Goal: Complete application form

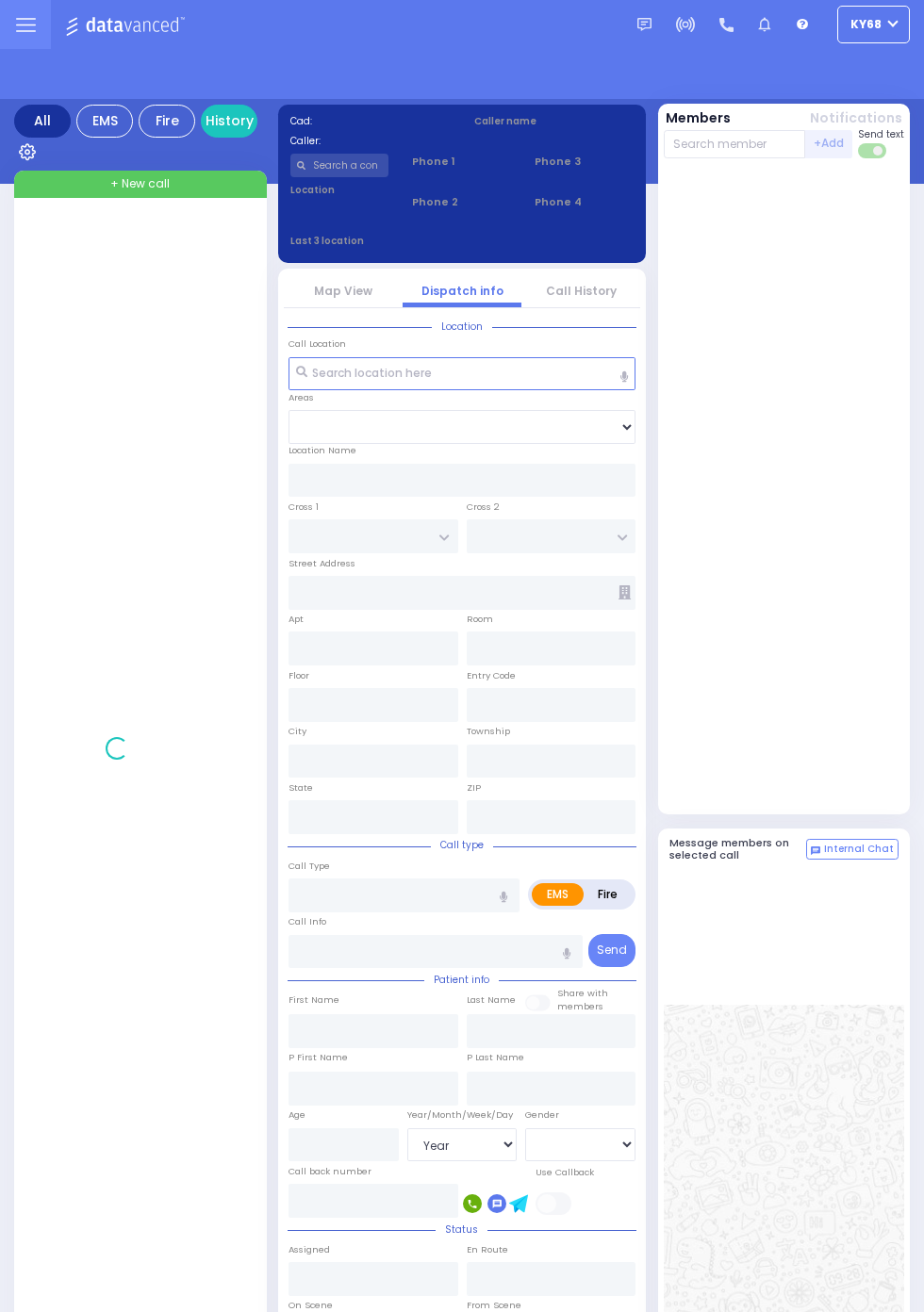
select select "Year"
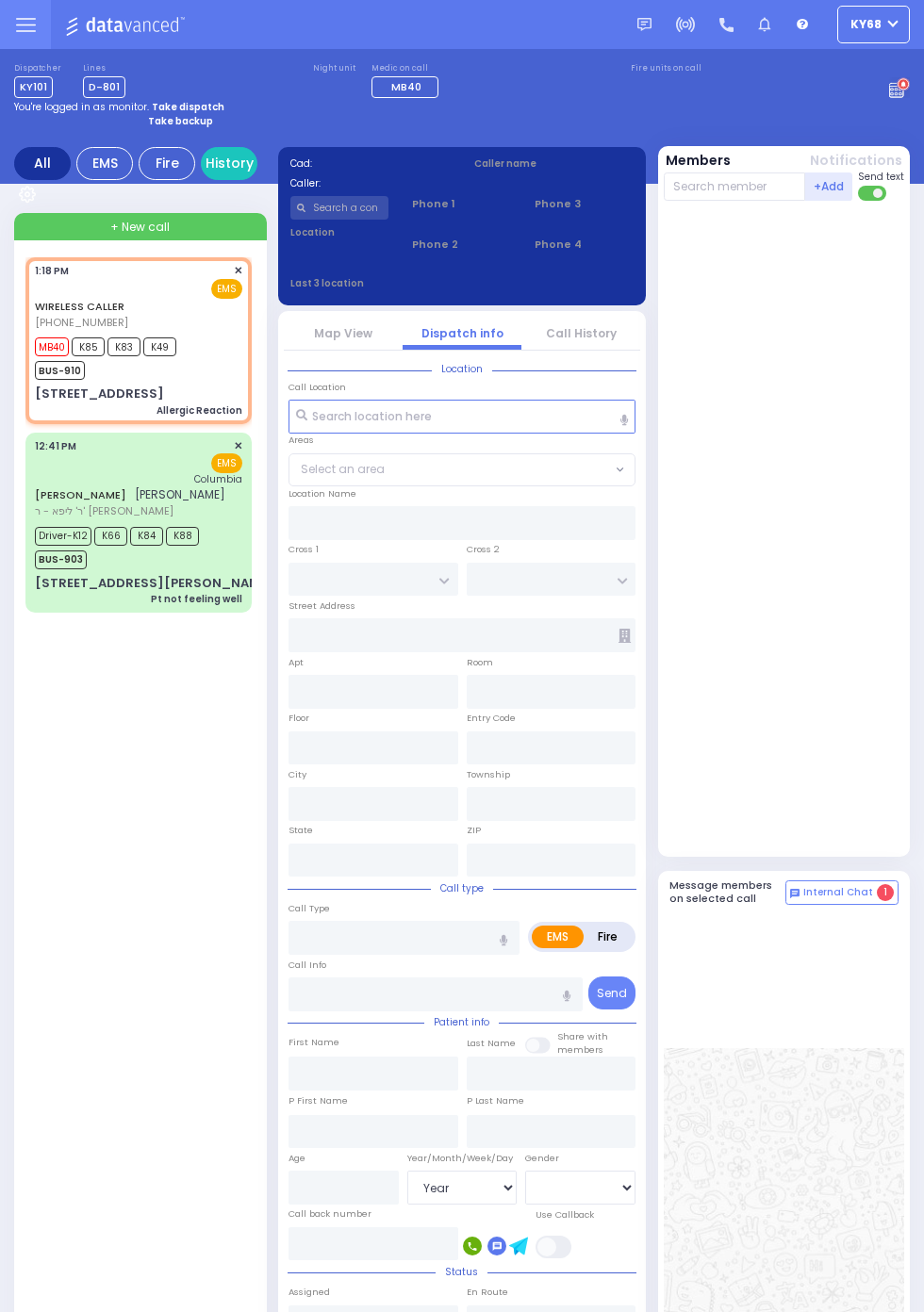
select select
type input "Allergic Reaction"
radio input "true"
type input "2"
select select "Year"
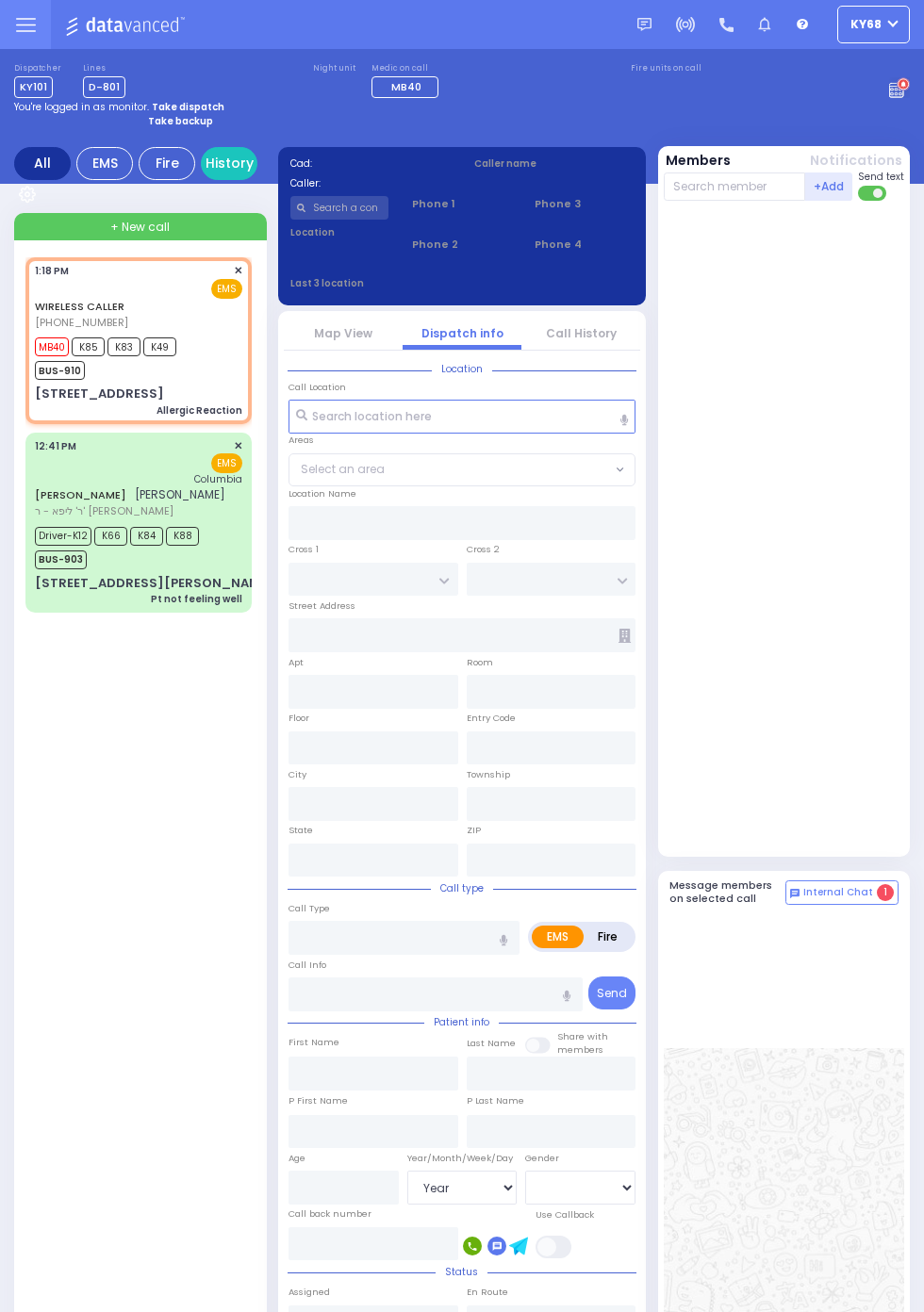
type input "13:18"
type input "13:19"
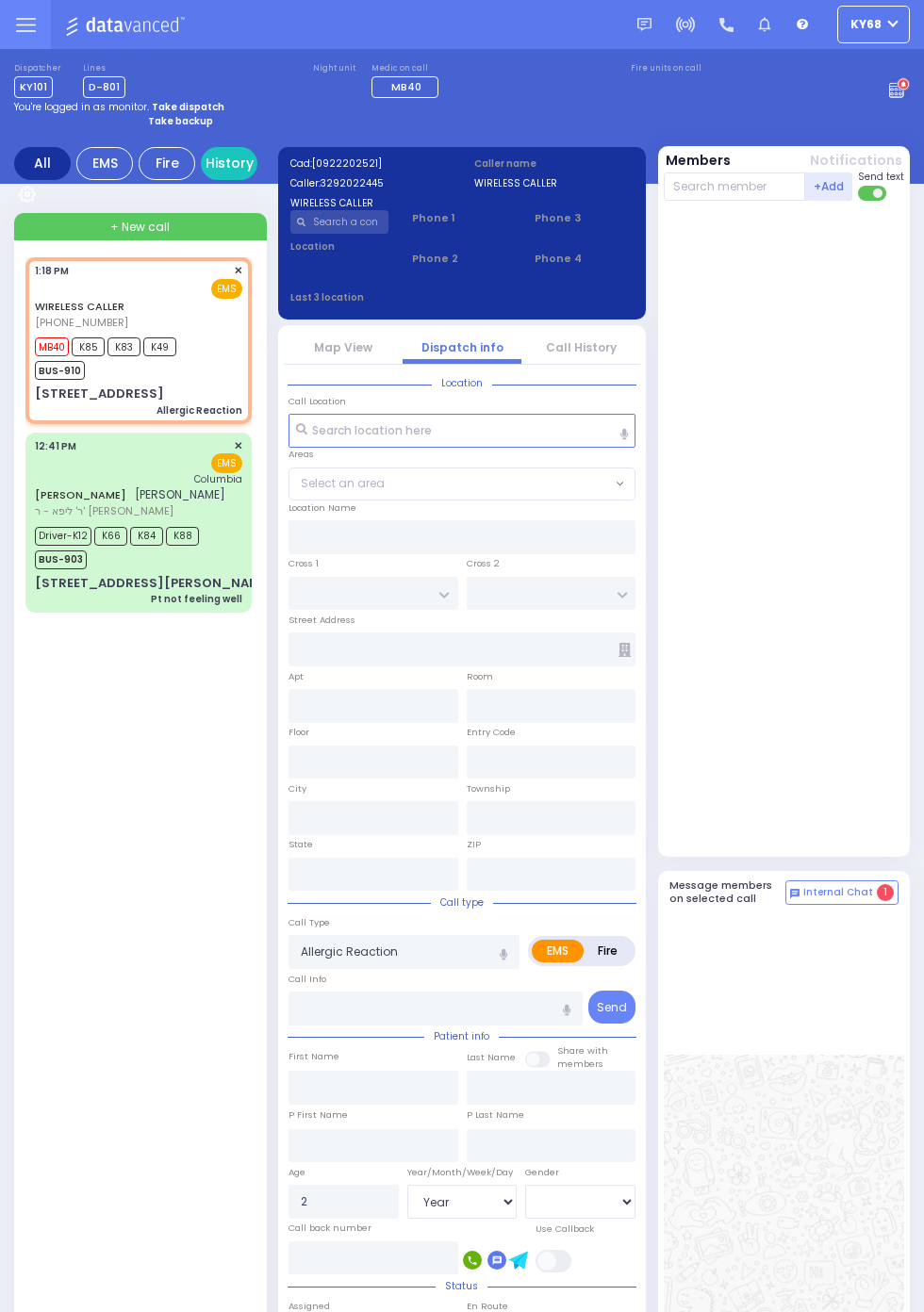
type input "GETZIL BERGER BLVD"
type input "KAHAN DR"
type input "3 Kerestier Ct"
type input "205"
type input "Kiryas Joel"
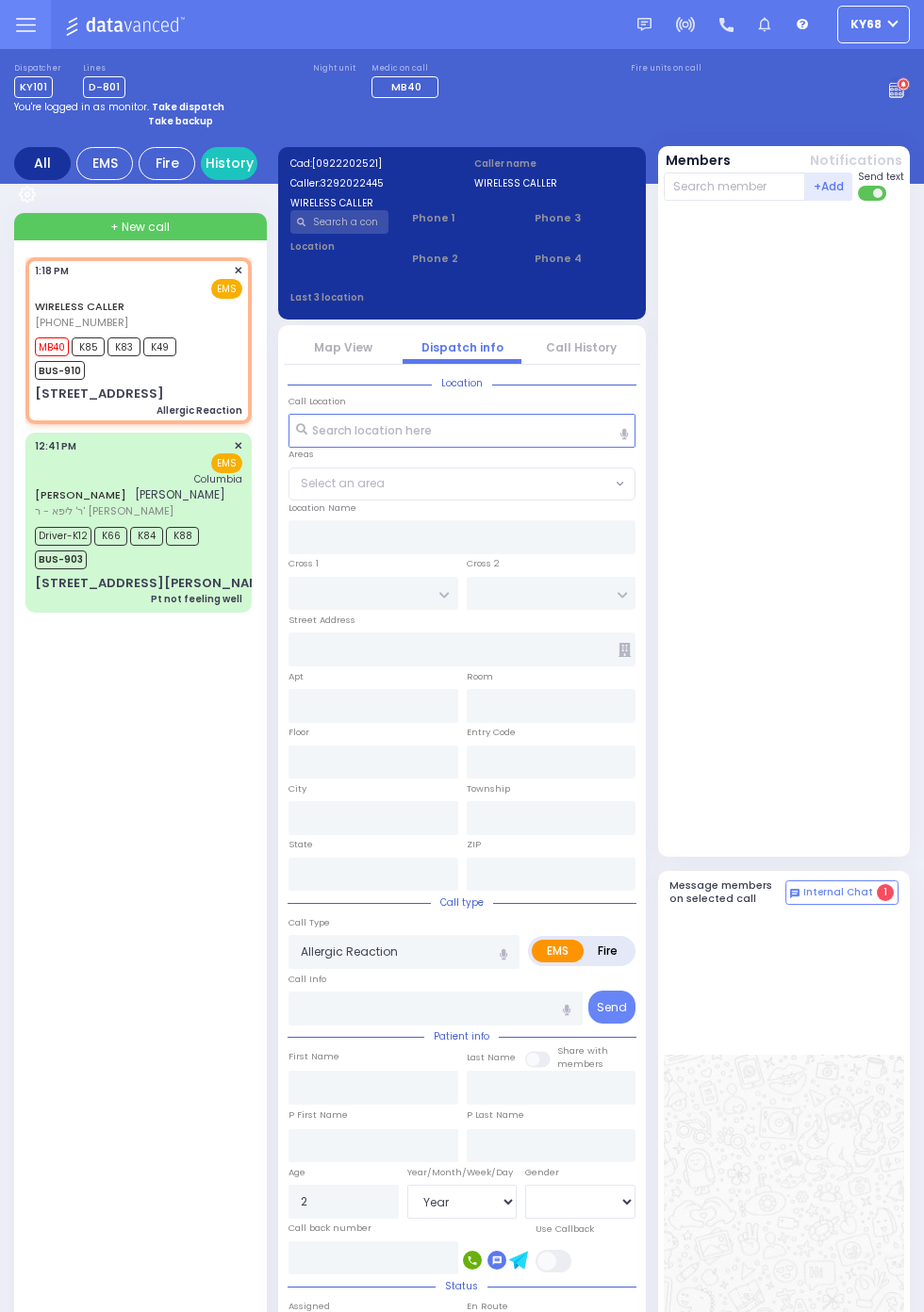
type input "New York"
type input "10950"
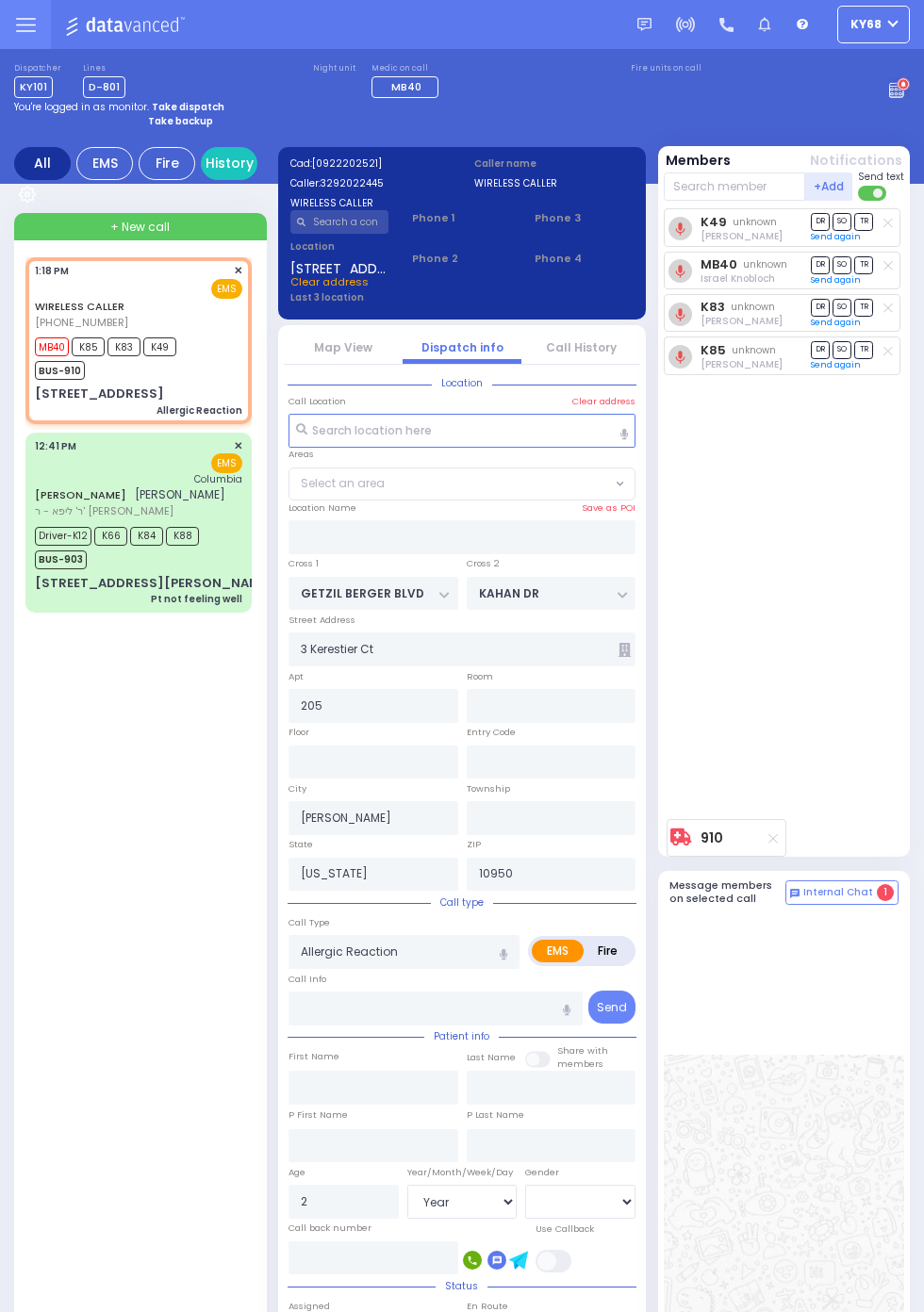
select select "SECTION 4"
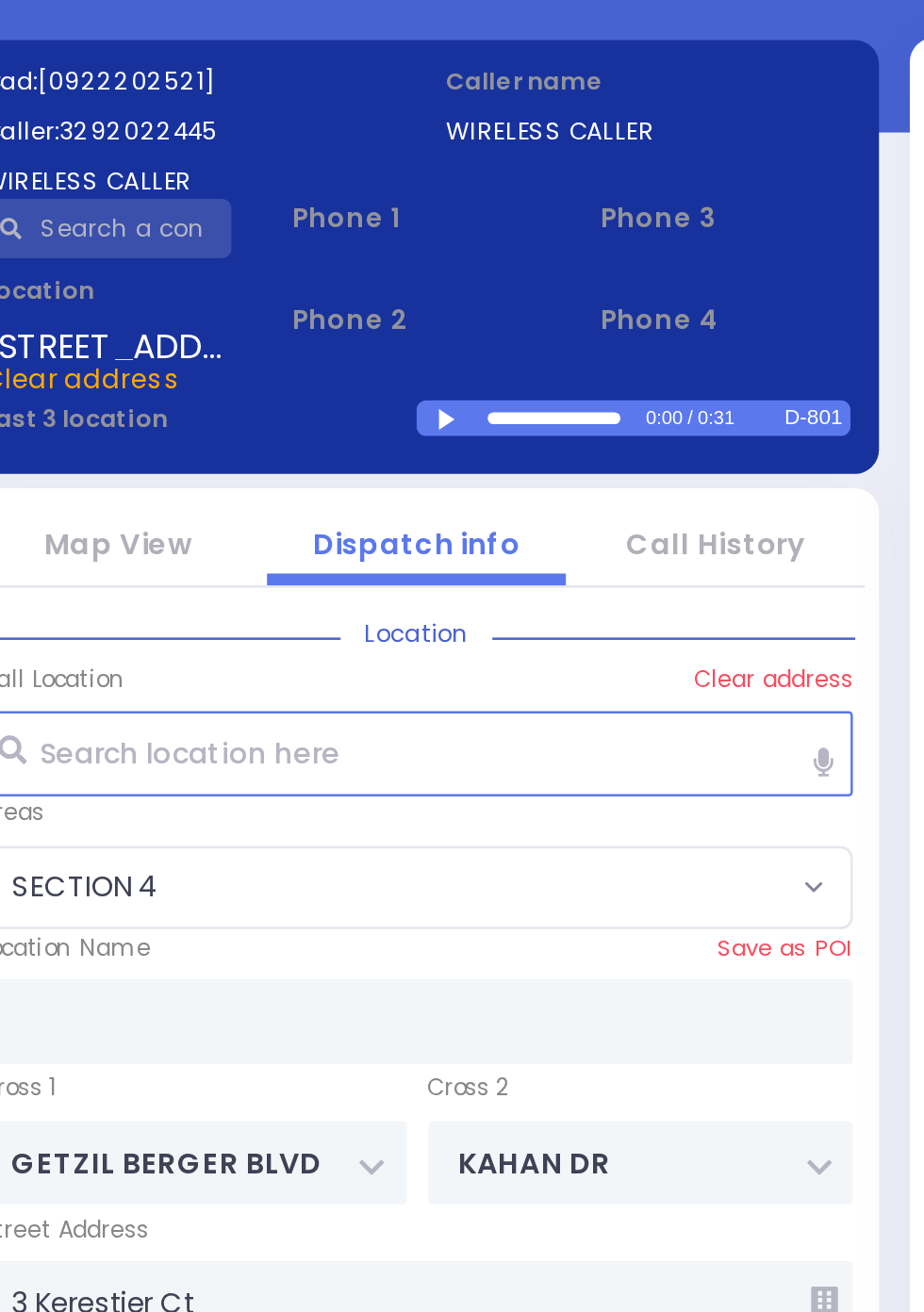
click at [477, 298] on div at bounding box center [476, 298] width 10 height 9
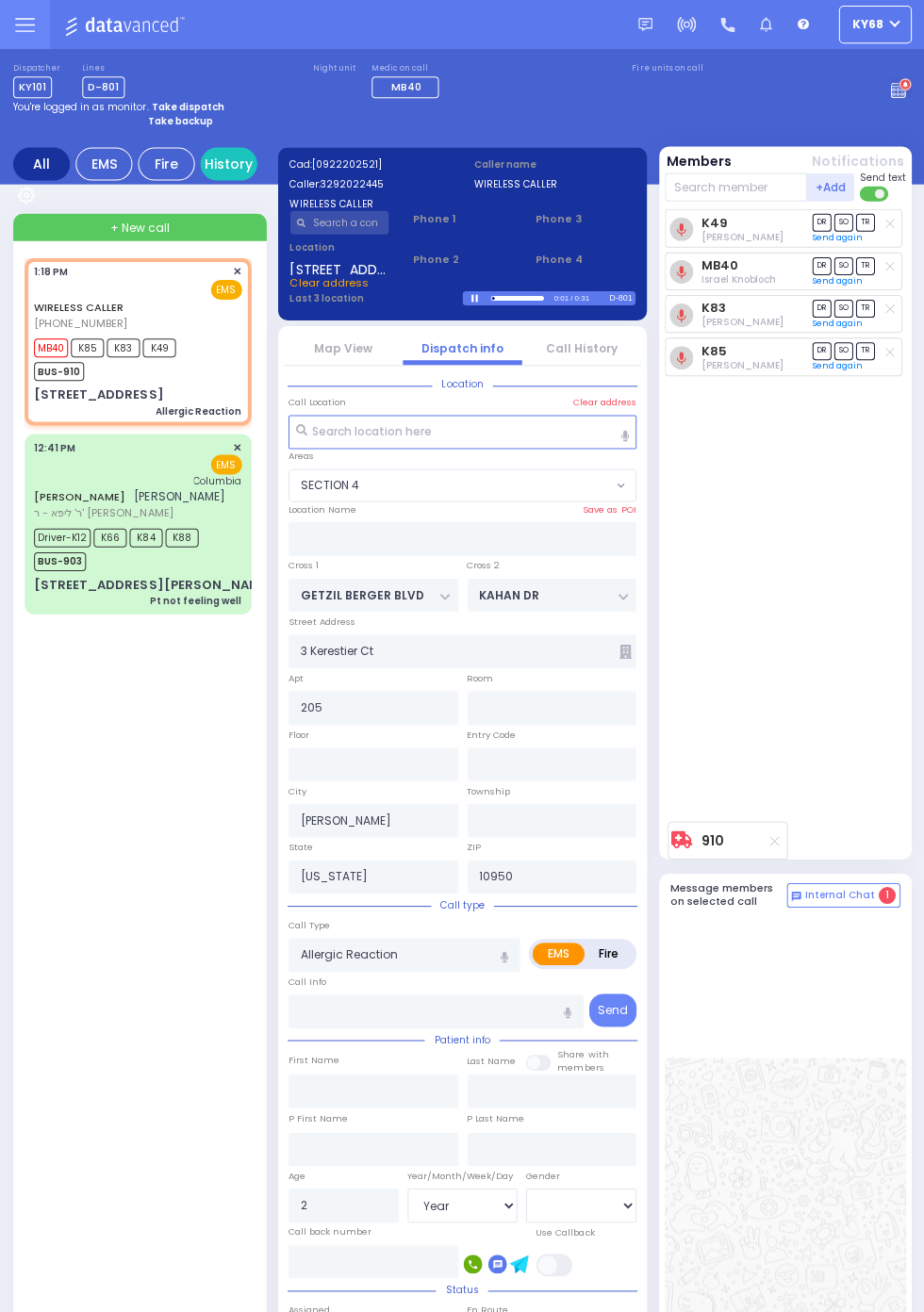
scroll to position [4, 0]
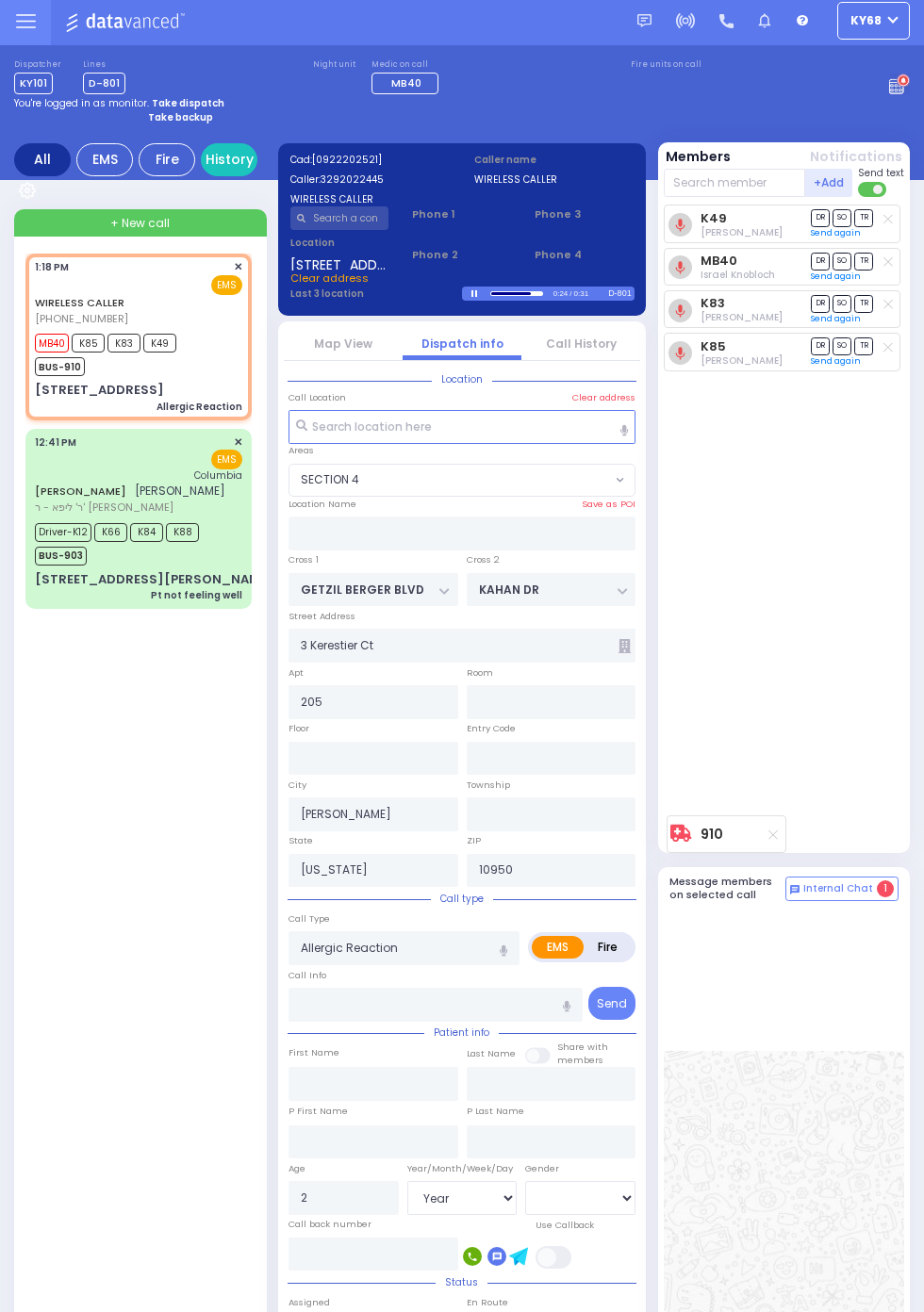
click at [597, 349] on link "Call History" at bounding box center [580, 343] width 70 height 16
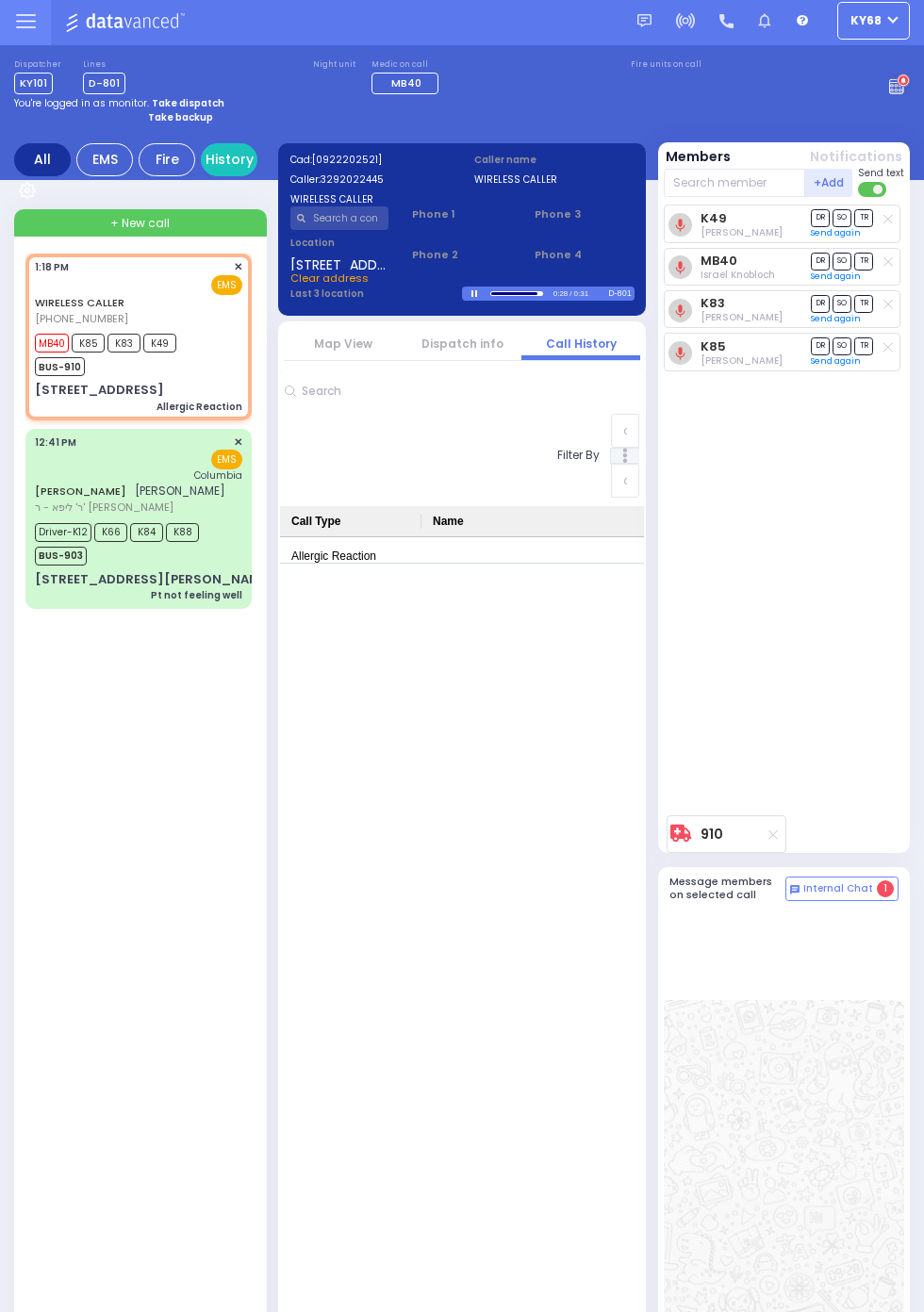
click at [476, 340] on link "Dispatch info" at bounding box center [462, 343] width 82 height 16
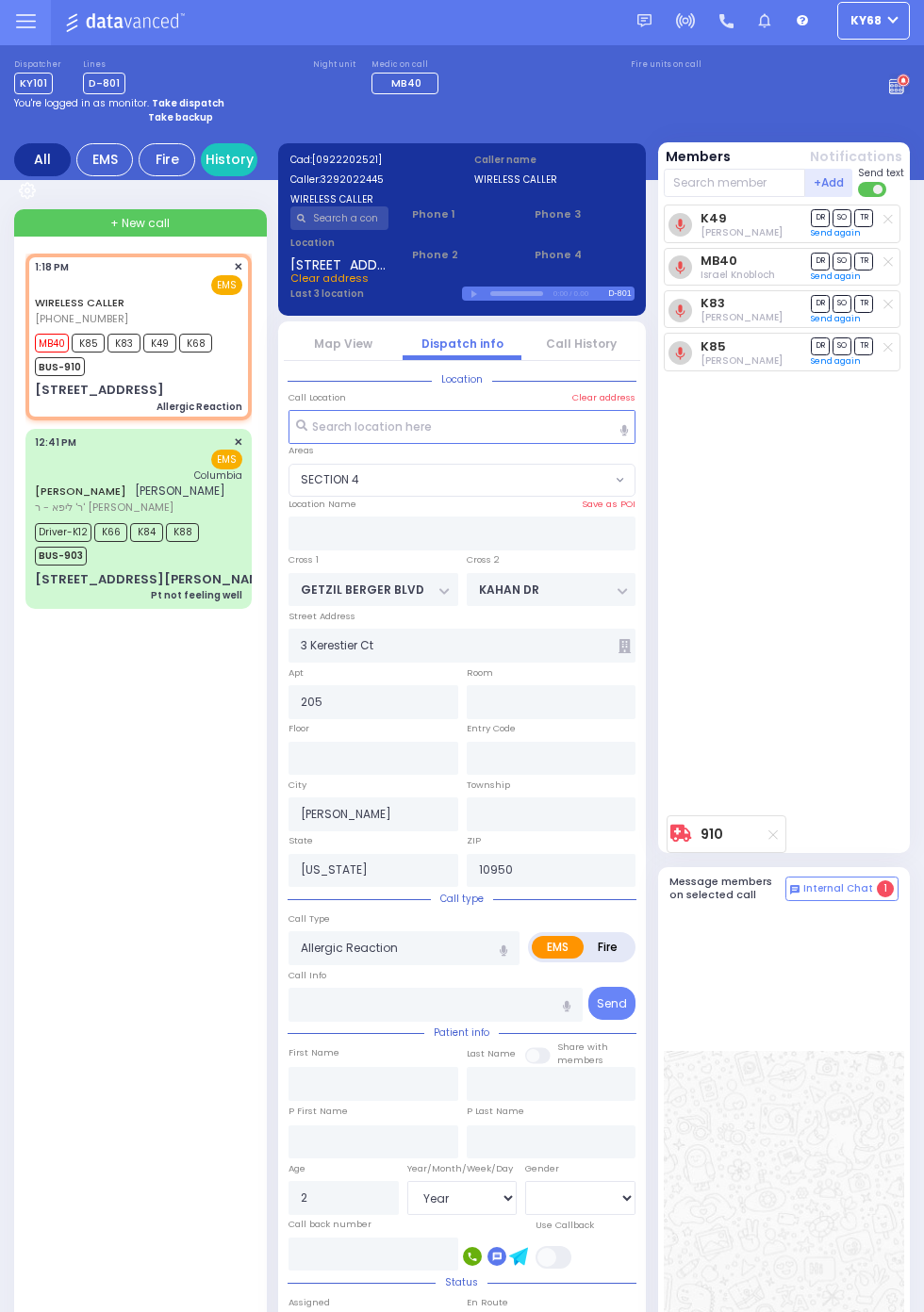
select select
radio input "true"
select select "Year"
select select "SECTION 4"
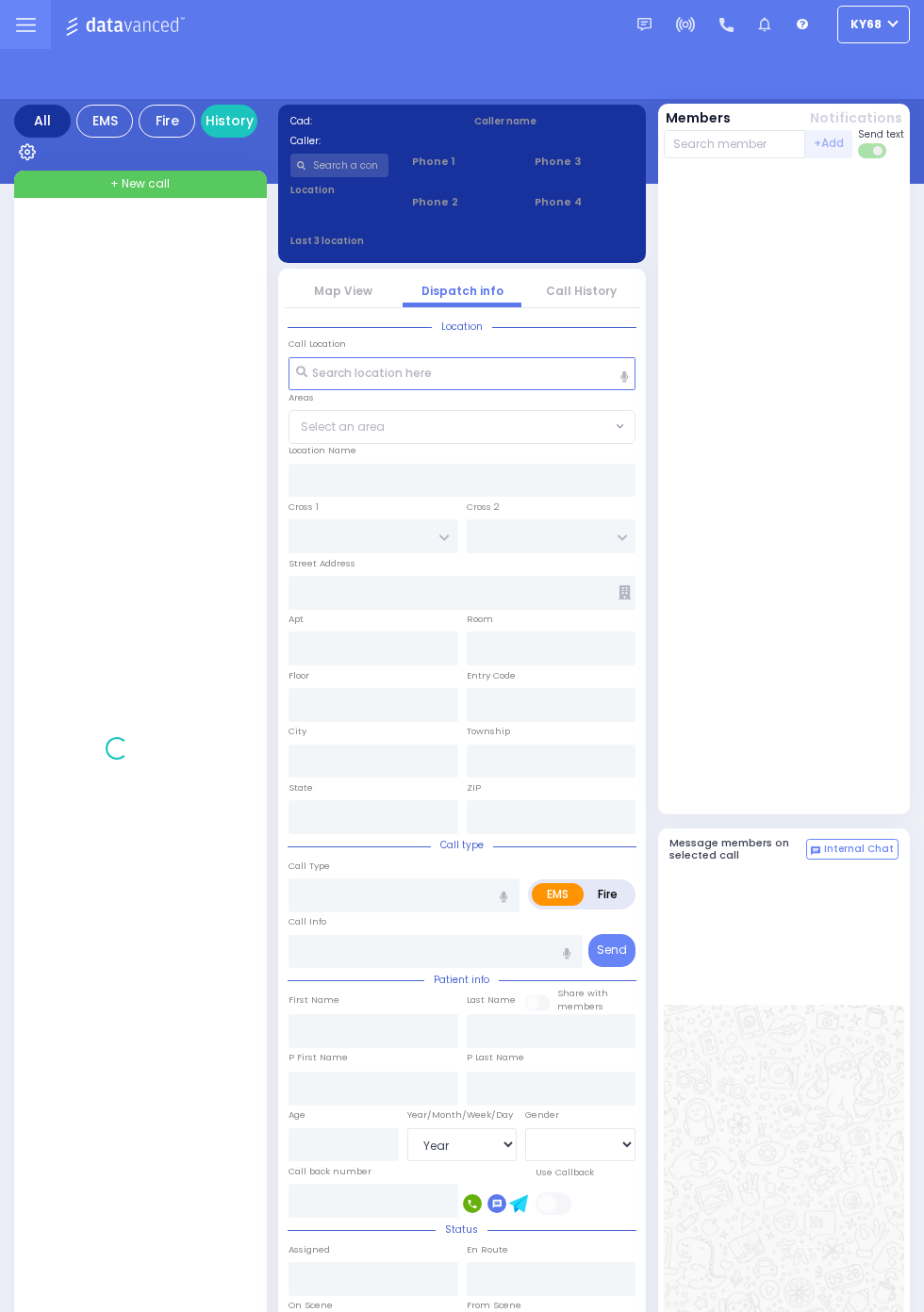
select select "Year"
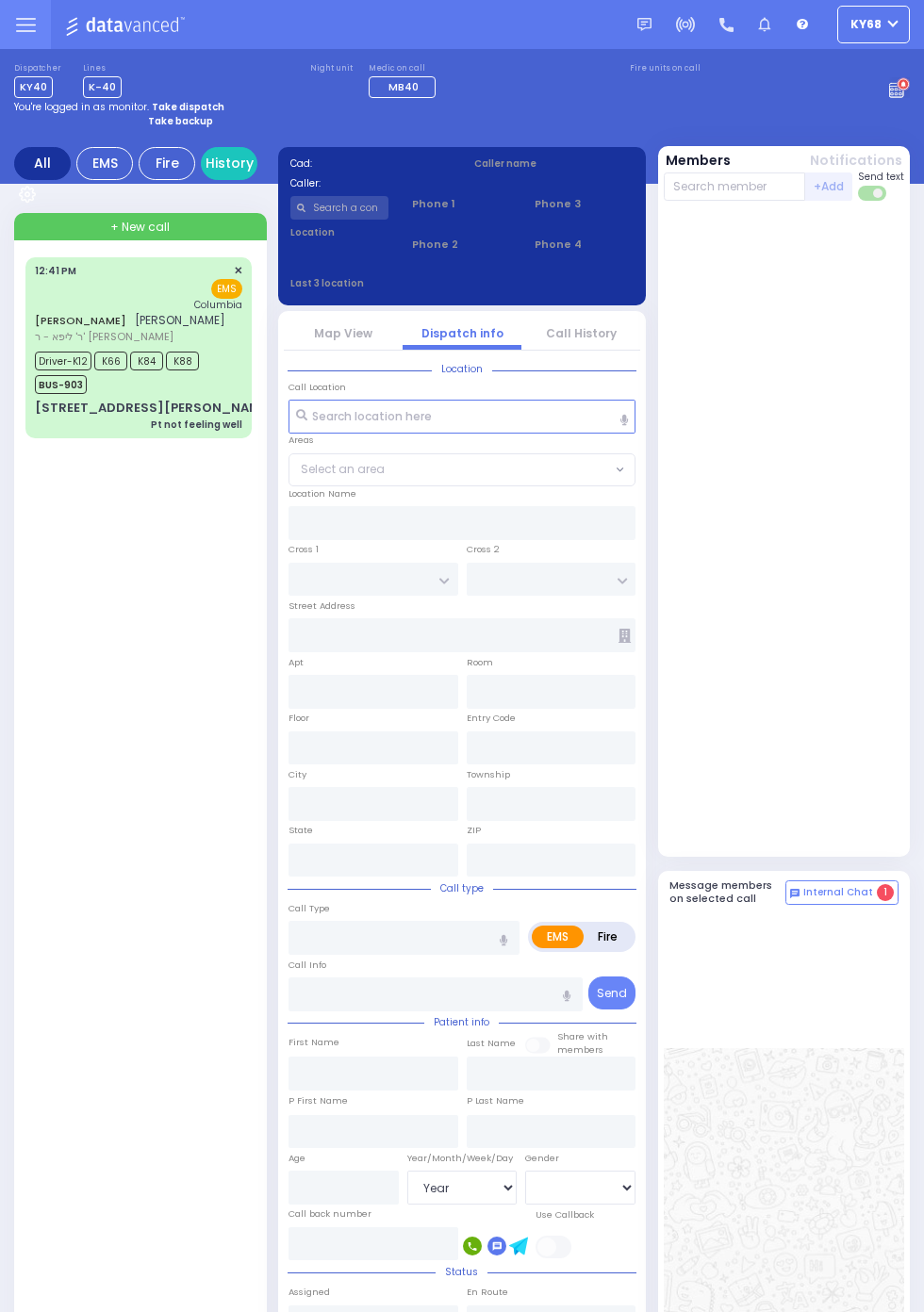
select select "Year"
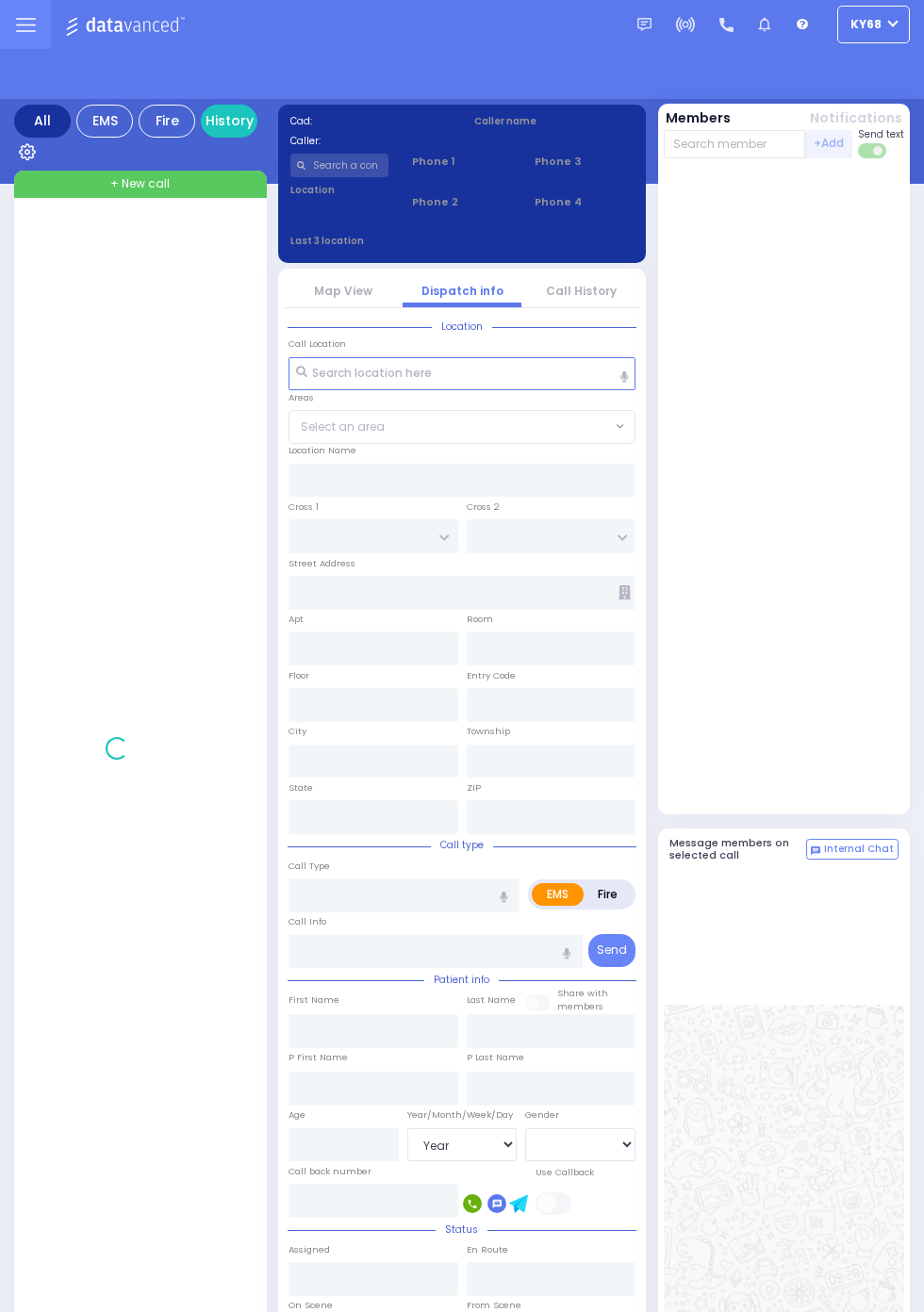
select select "Year"
